Goal: Answer question/provide support

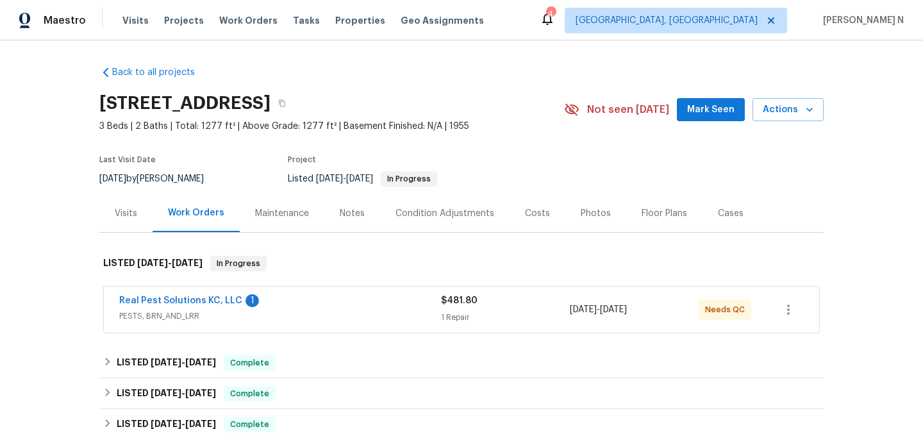
click at [289, 209] on div "Maintenance" at bounding box center [282, 213] width 54 height 13
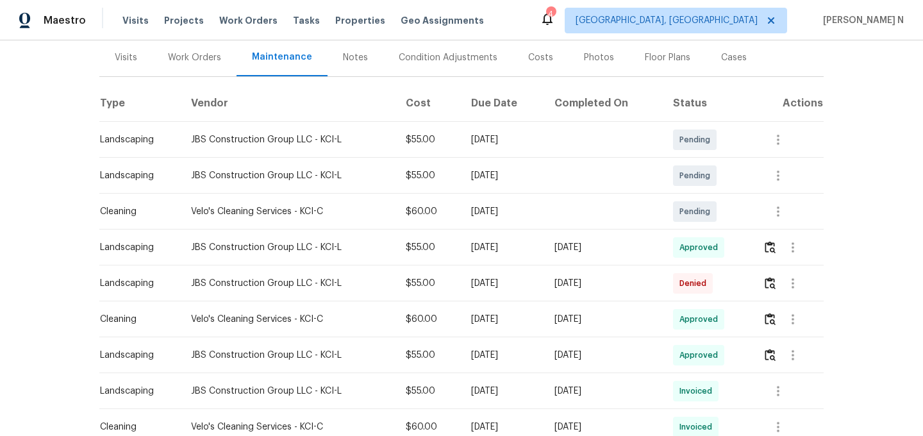
scroll to position [177, 0]
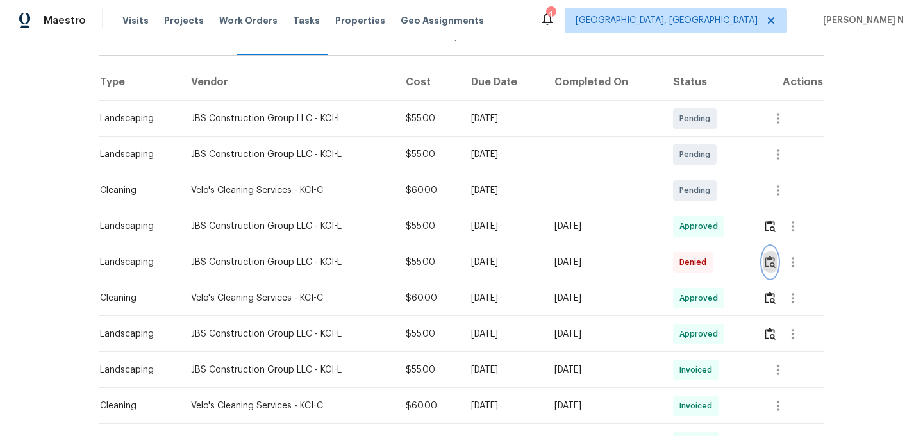
click at [774, 266] on img "button" at bounding box center [769, 262] width 11 height 12
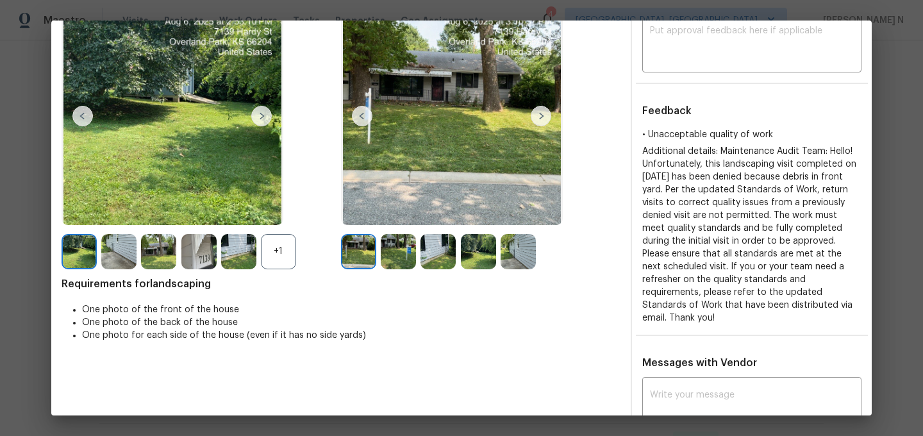
scroll to position [147, 0]
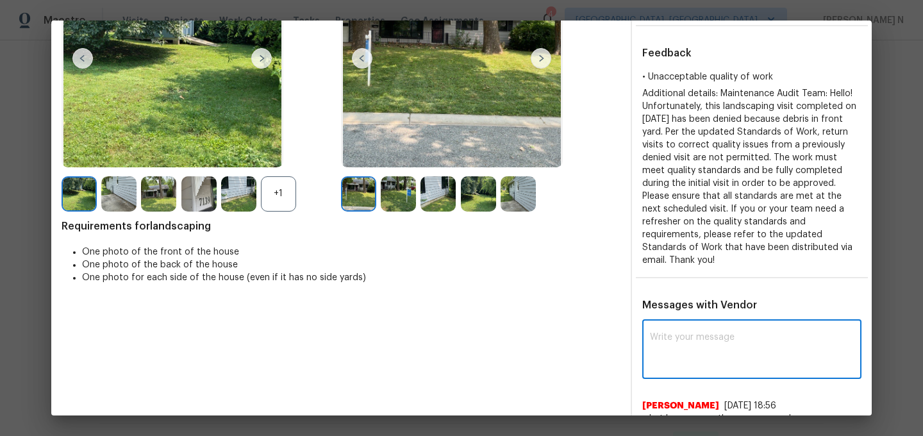
click at [699, 348] on textarea at bounding box center [752, 351] width 204 height 36
paste textarea "Maintenance Audit Team: Hello! Thank you for the feedback after further review …"
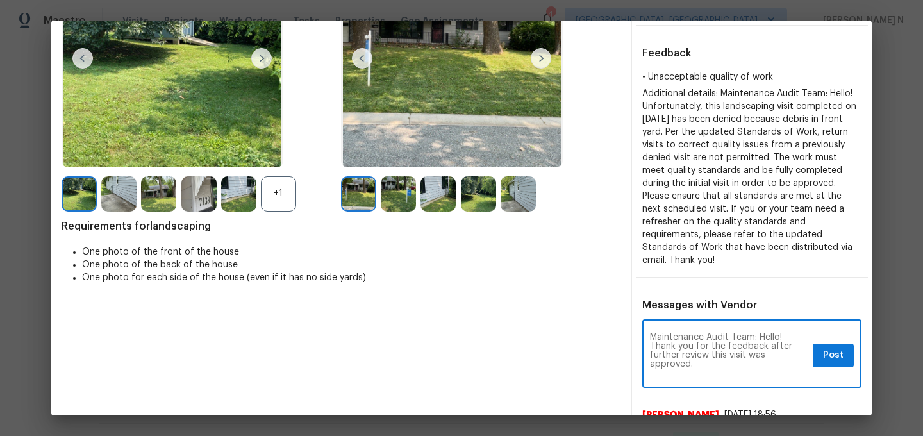
scroll to position [0, 0]
type textarea "Maintenance Audit Team: Hello! Thank you for the feedback after further review …"
click at [834, 347] on span "Post" at bounding box center [833, 355] width 21 height 16
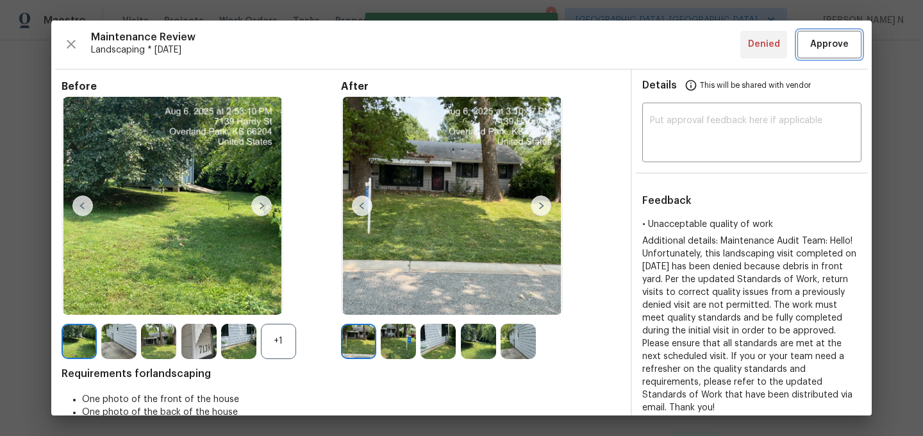
click at [823, 49] on span "Approve" at bounding box center [829, 45] width 38 height 16
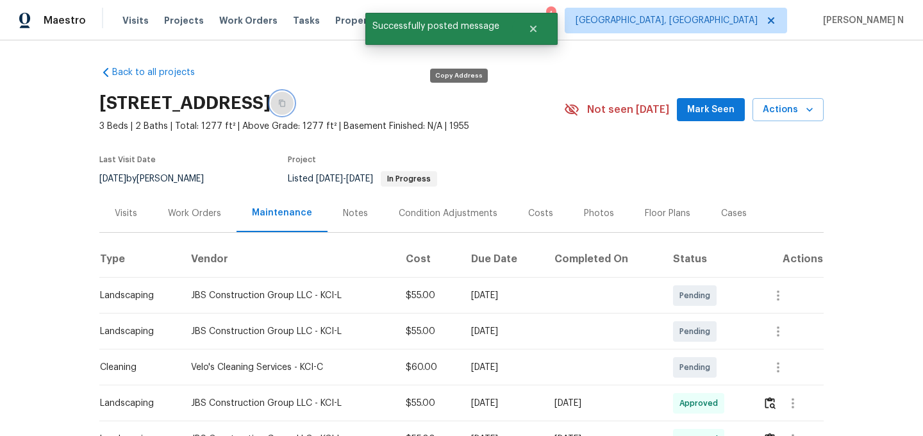
click at [285, 102] on icon "button" at bounding box center [282, 103] width 6 height 7
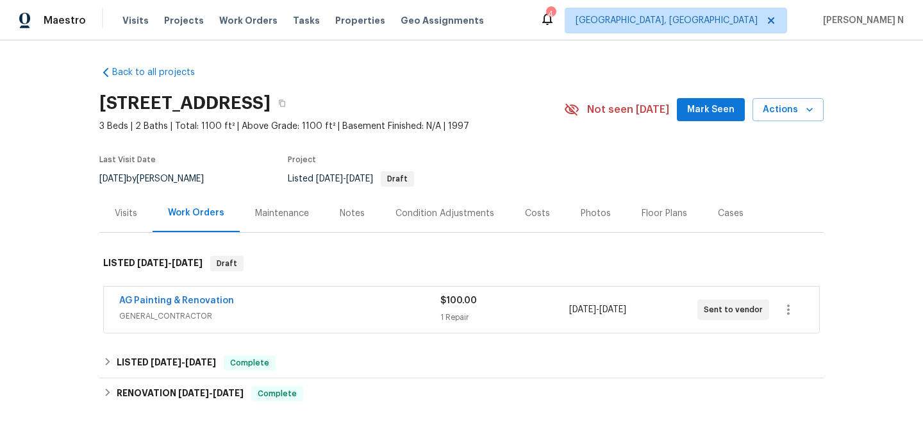
click at [284, 208] on div "Maintenance" at bounding box center [282, 213] width 54 height 13
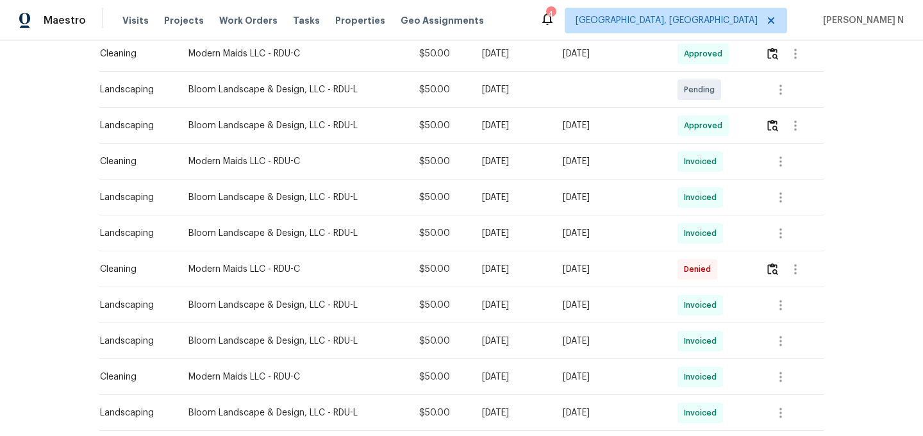
scroll to position [421, 0]
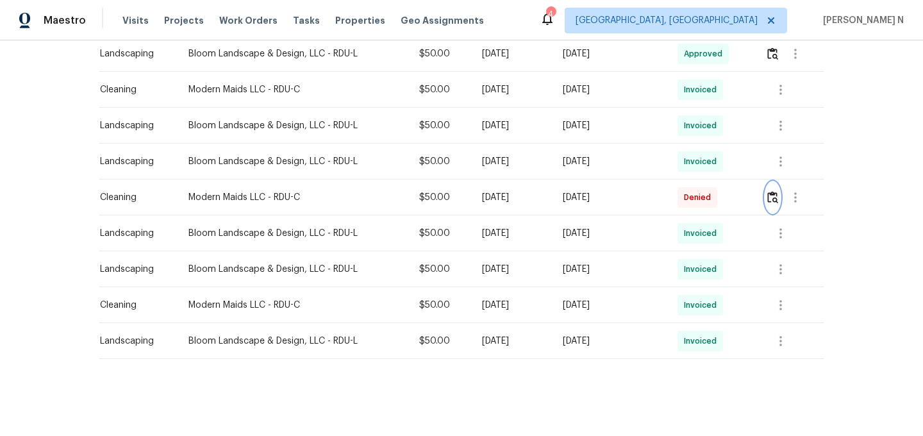
click at [780, 203] on button "button" at bounding box center [772, 197] width 15 height 31
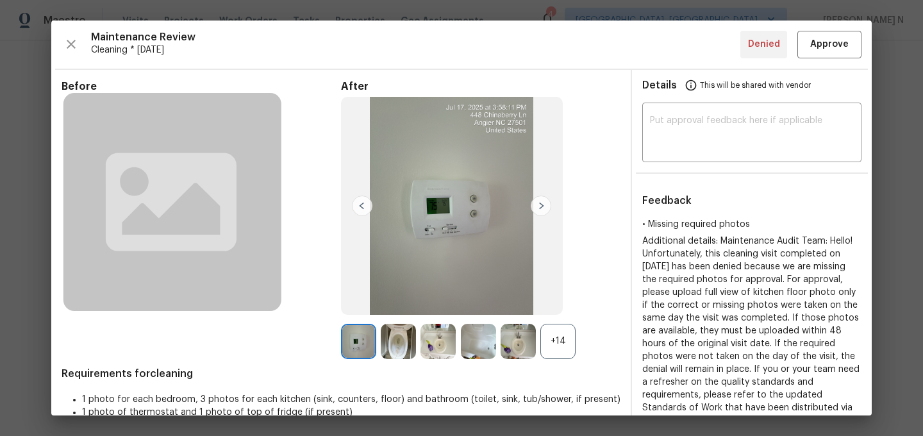
click at [552, 344] on div "+14" at bounding box center [557, 341] width 35 height 35
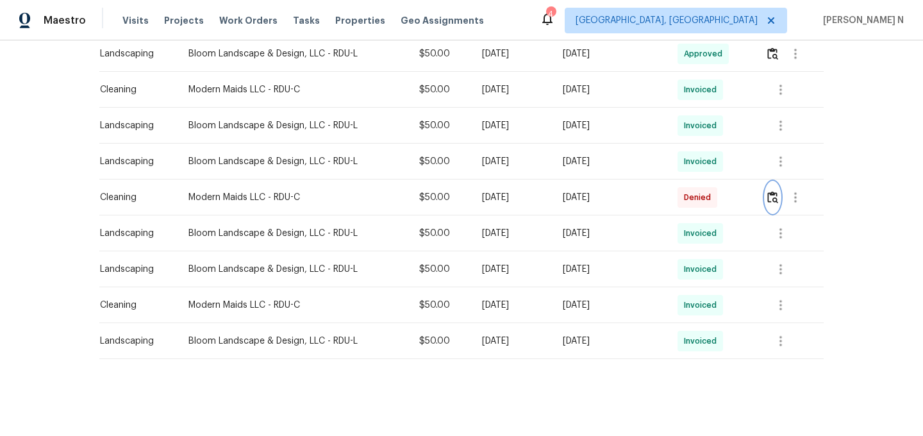
scroll to position [0, 0]
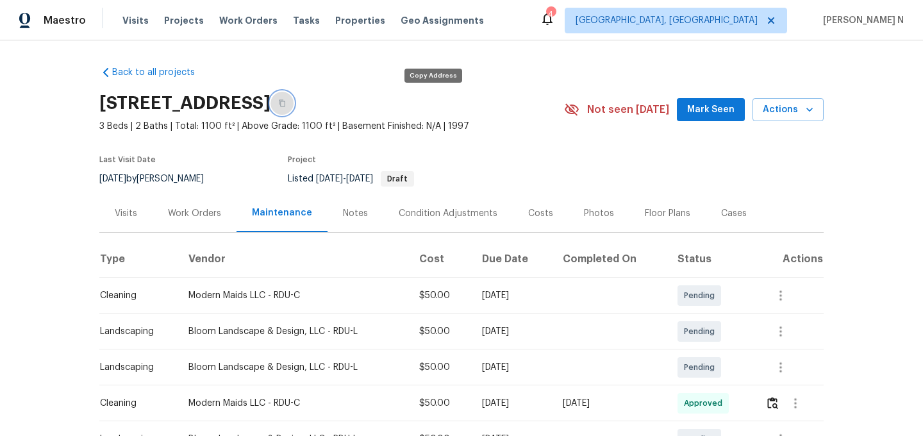
click at [286, 102] on icon "button" at bounding box center [282, 103] width 8 height 8
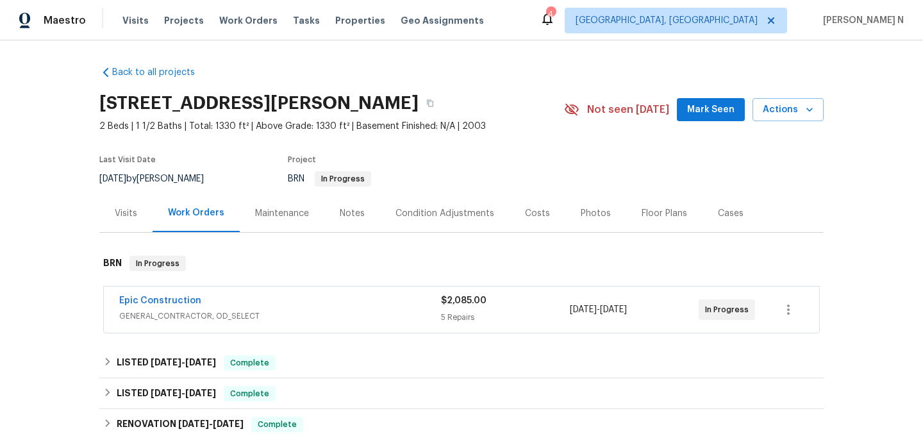
click at [274, 212] on div "Maintenance" at bounding box center [282, 213] width 54 height 13
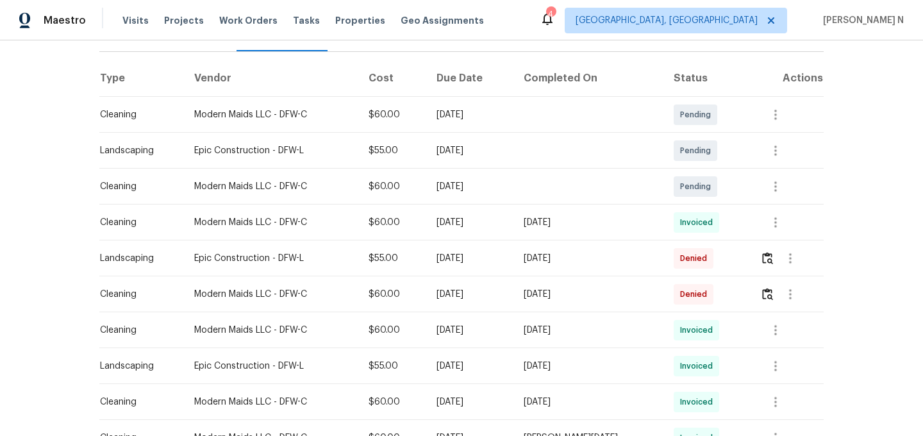
scroll to position [186, 0]
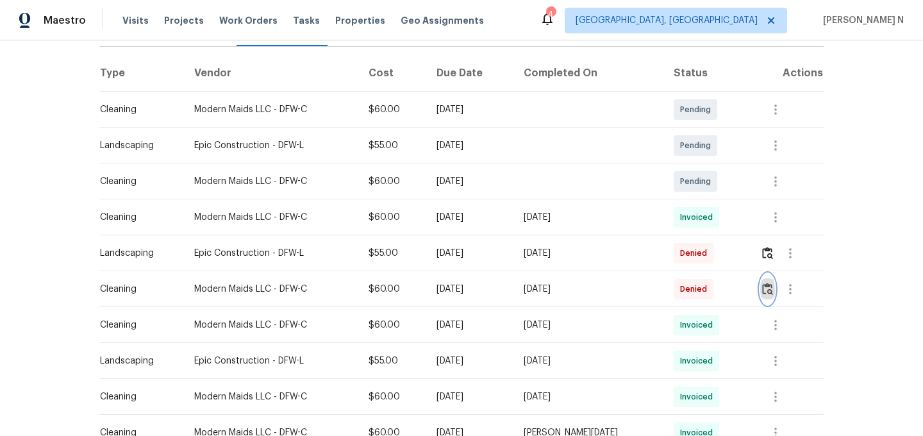
click at [770, 299] on button "button" at bounding box center [767, 289] width 15 height 31
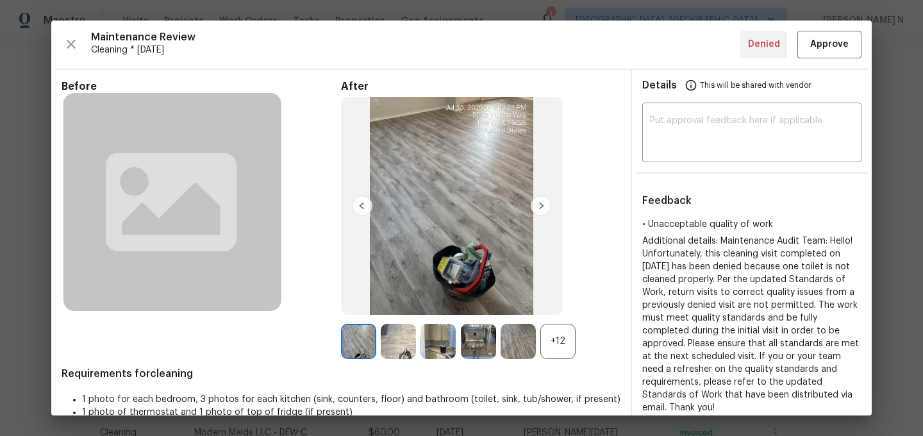
click at [568, 357] on div "+12" at bounding box center [557, 341] width 35 height 35
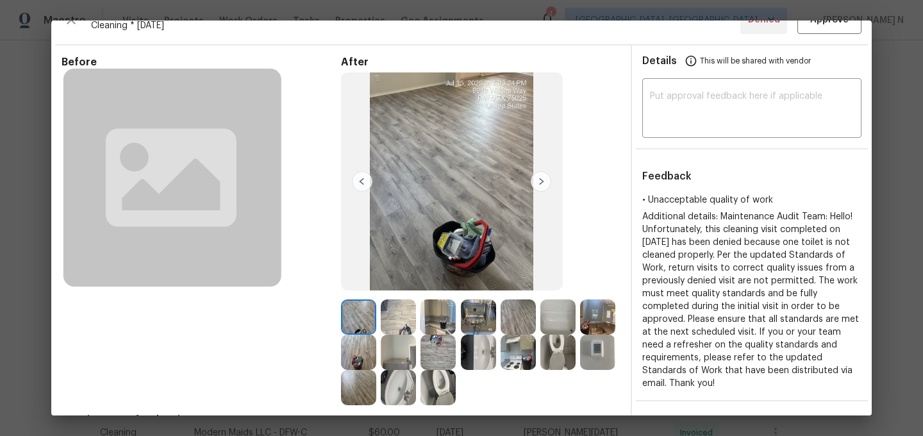
scroll to position [57, 0]
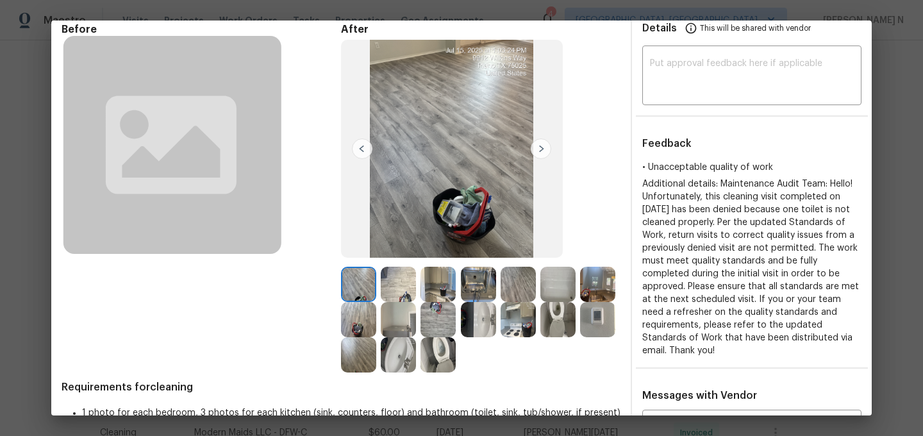
click at [564, 327] on img at bounding box center [557, 319] width 35 height 35
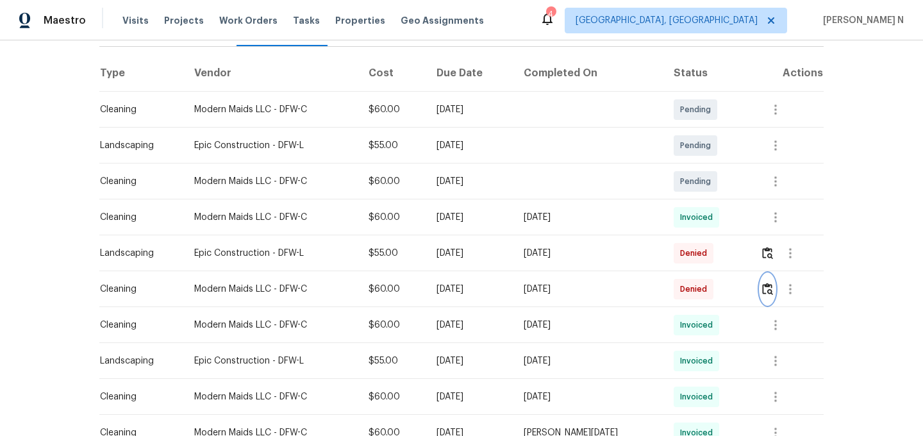
scroll to position [0, 0]
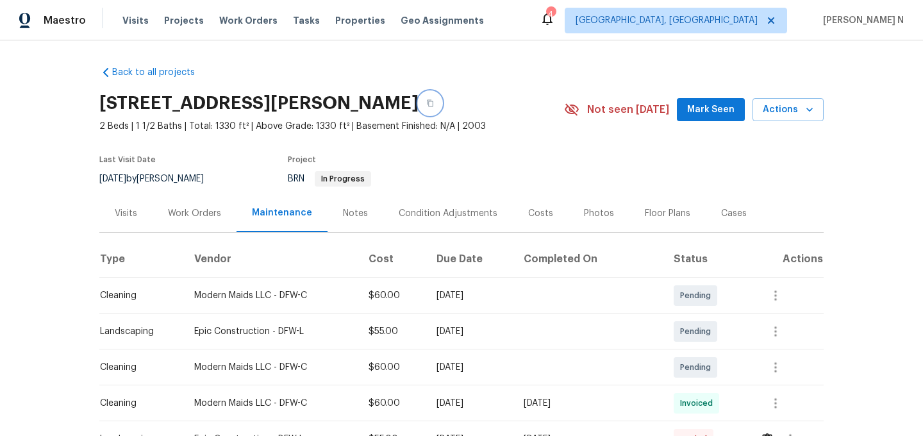
click at [418, 107] on button "button" at bounding box center [429, 103] width 23 height 23
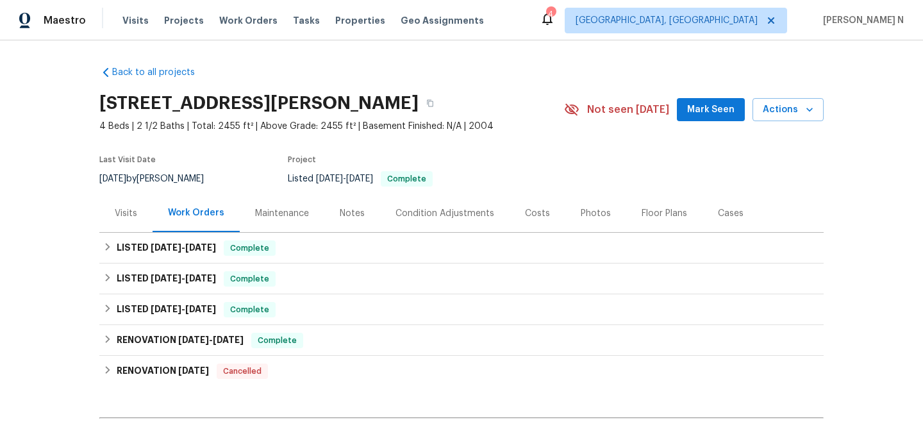
click at [265, 209] on div "Maintenance" at bounding box center [282, 213] width 54 height 13
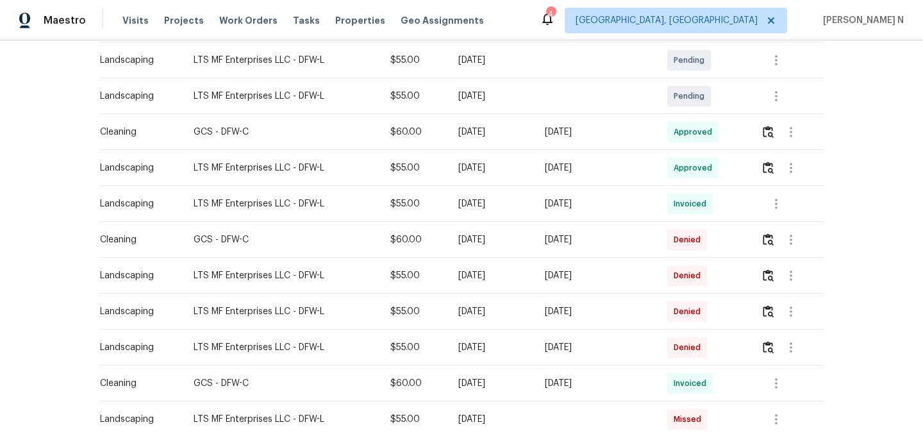
scroll to position [272, 0]
click at [769, 234] on img "button" at bounding box center [767, 238] width 11 height 12
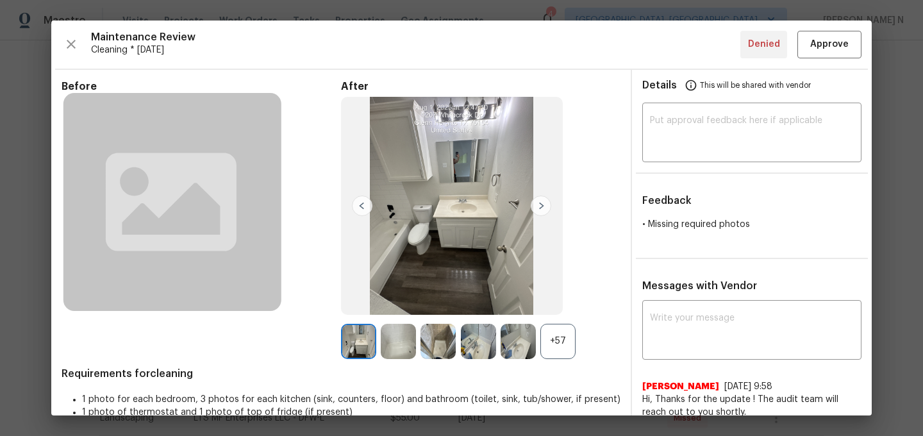
click at [556, 346] on div "+57" at bounding box center [557, 341] width 35 height 35
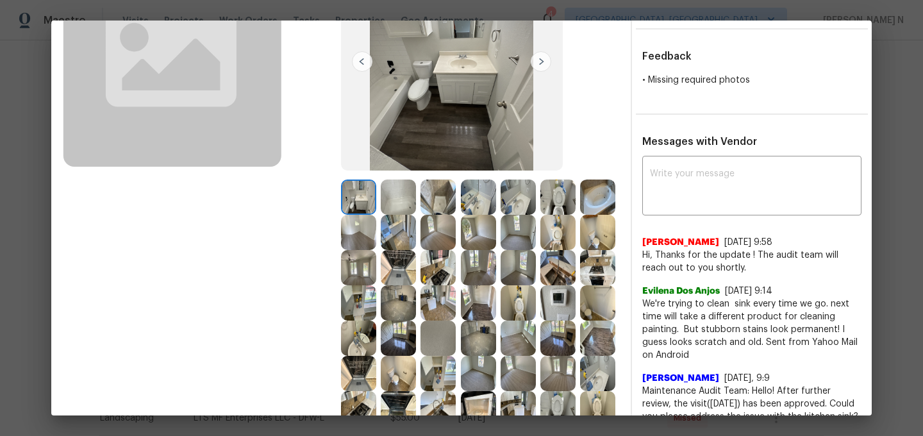
scroll to position [165, 0]
